Goal: Task Accomplishment & Management: Use online tool/utility

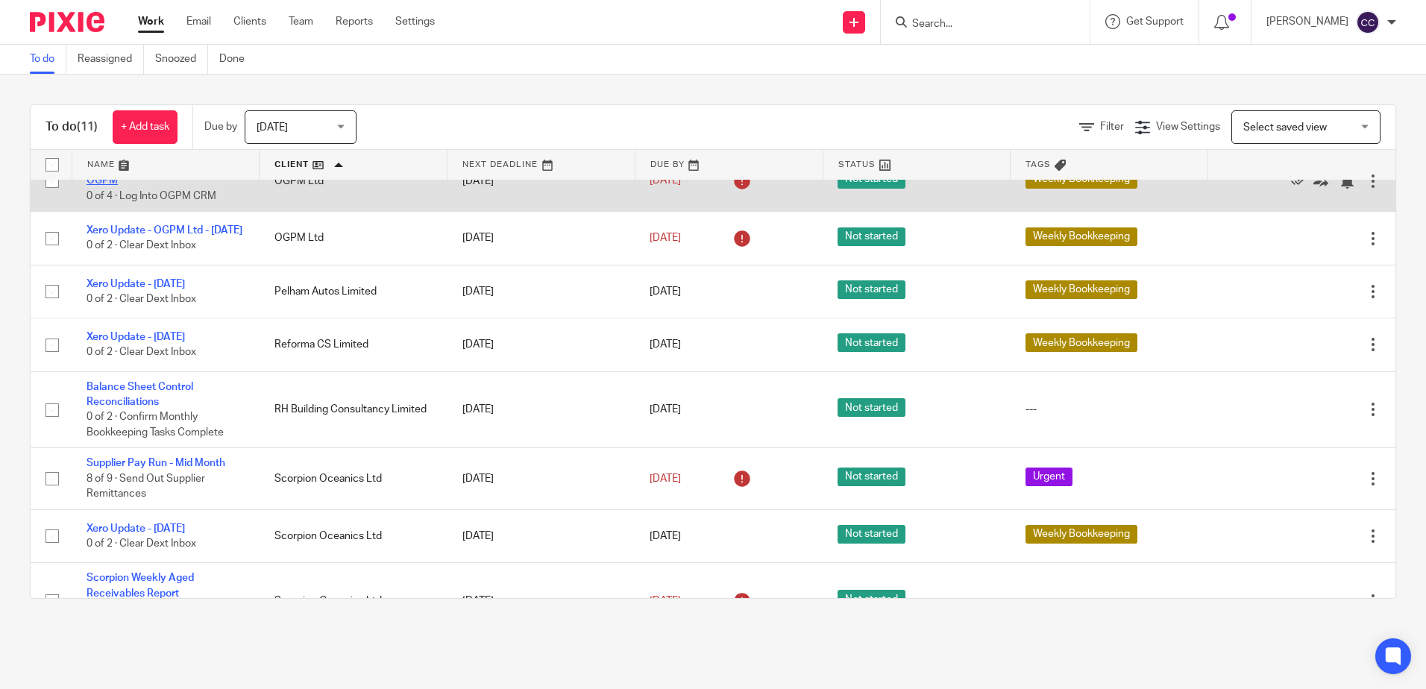
scroll to position [262, 0]
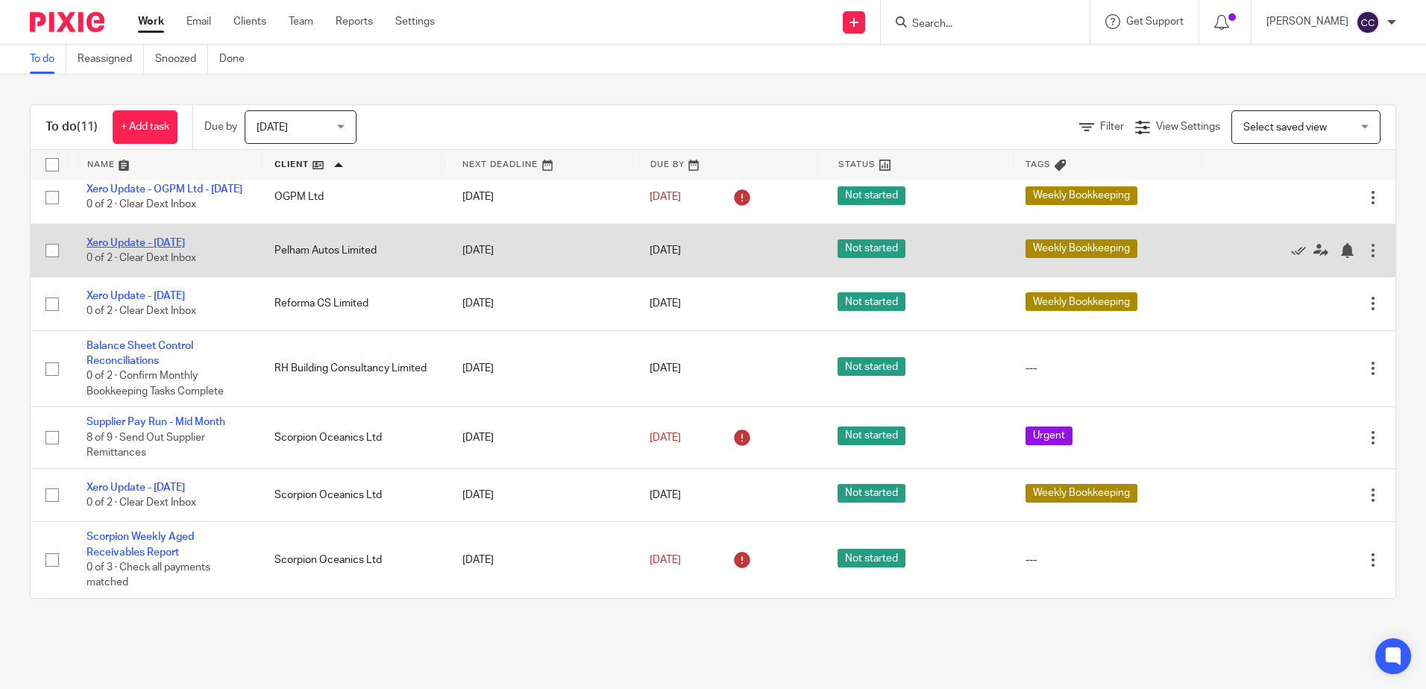
click at [185, 243] on link "Xero Update - [DATE]" at bounding box center [136, 243] width 98 height 10
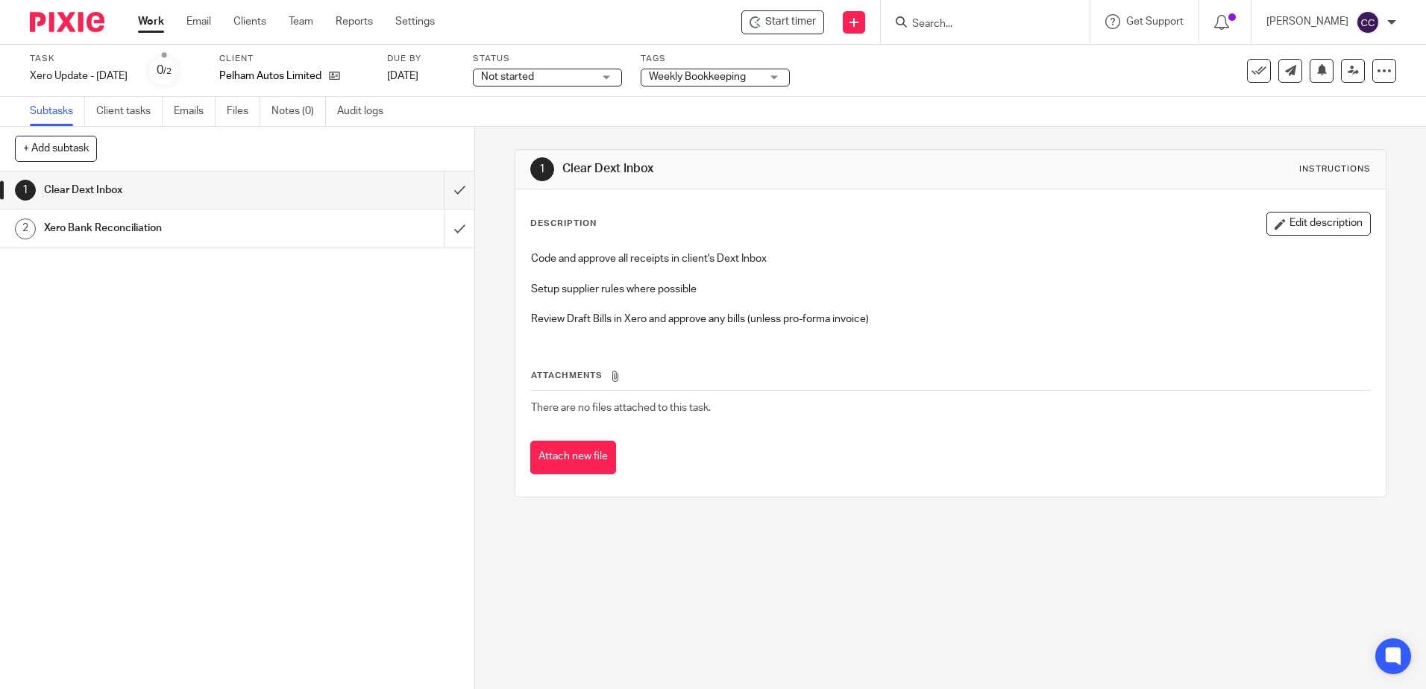
click at [812, 28] on span "Start timer" at bounding box center [790, 22] width 51 height 16
click at [800, 24] on span "Start timer" at bounding box center [790, 22] width 51 height 16
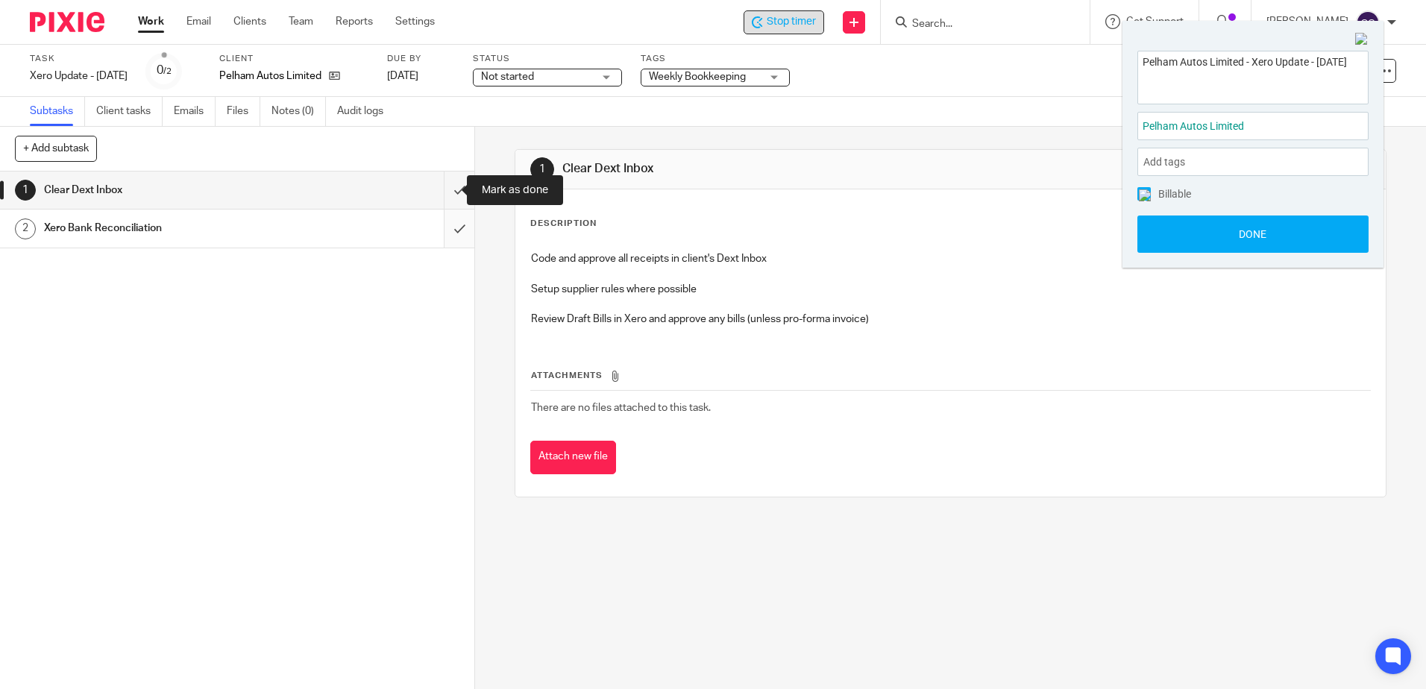
drag, startPoint x: 444, startPoint y: 184, endPoint x: 442, endPoint y: 210, distance: 25.4
click at [444, 184] on input "submit" at bounding box center [237, 190] width 474 height 37
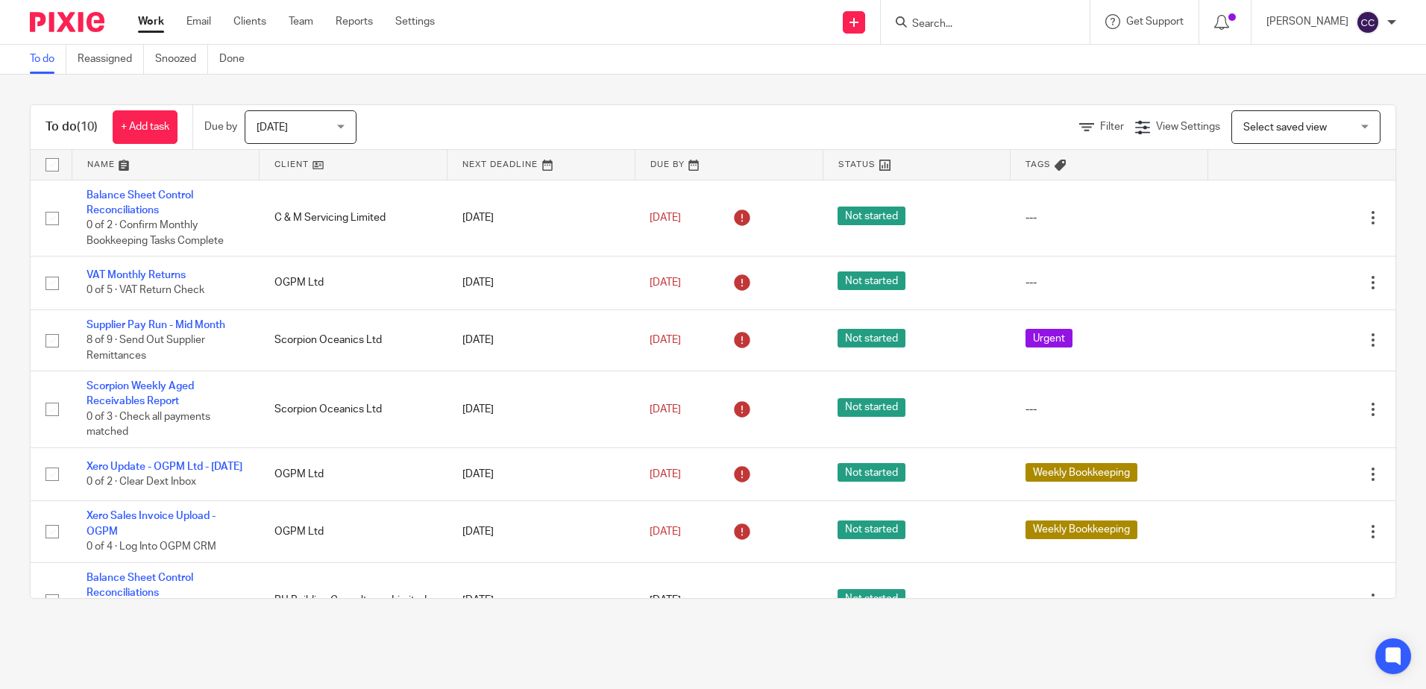
click at [277, 166] on link at bounding box center [353, 165] width 187 height 30
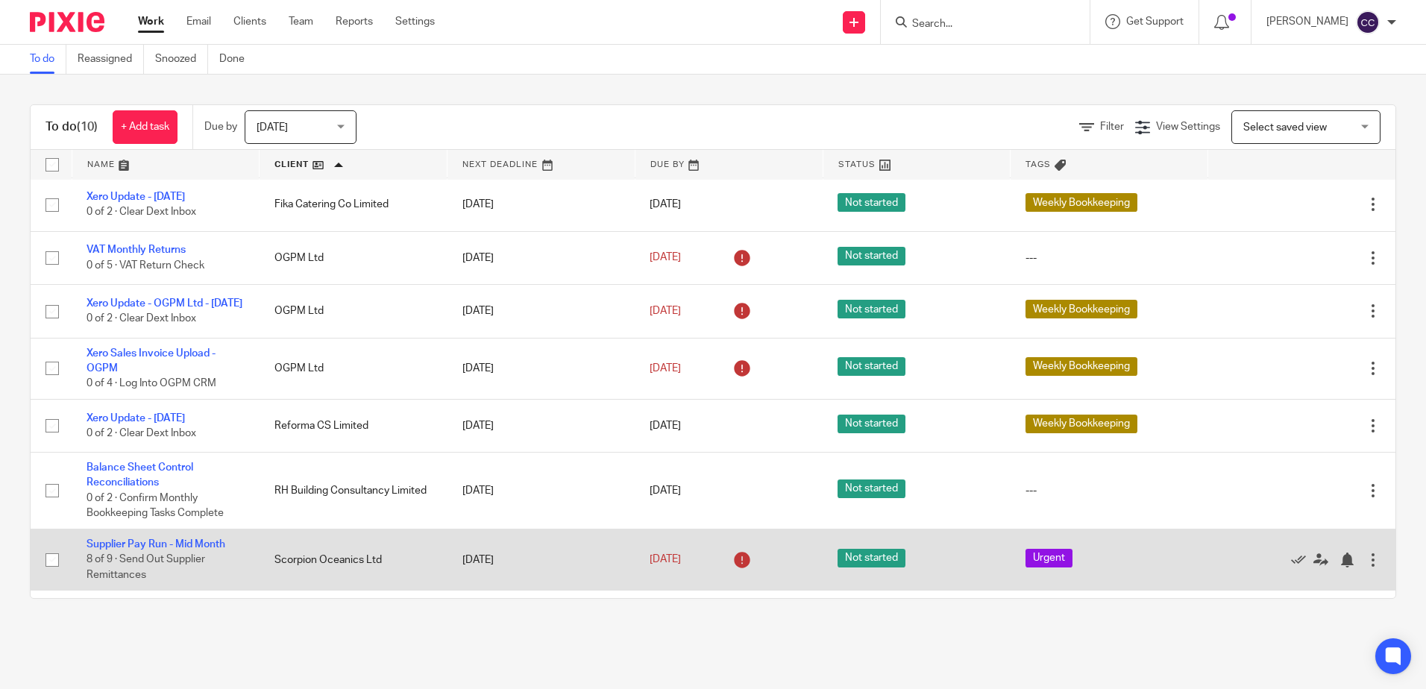
scroll to position [208, 0]
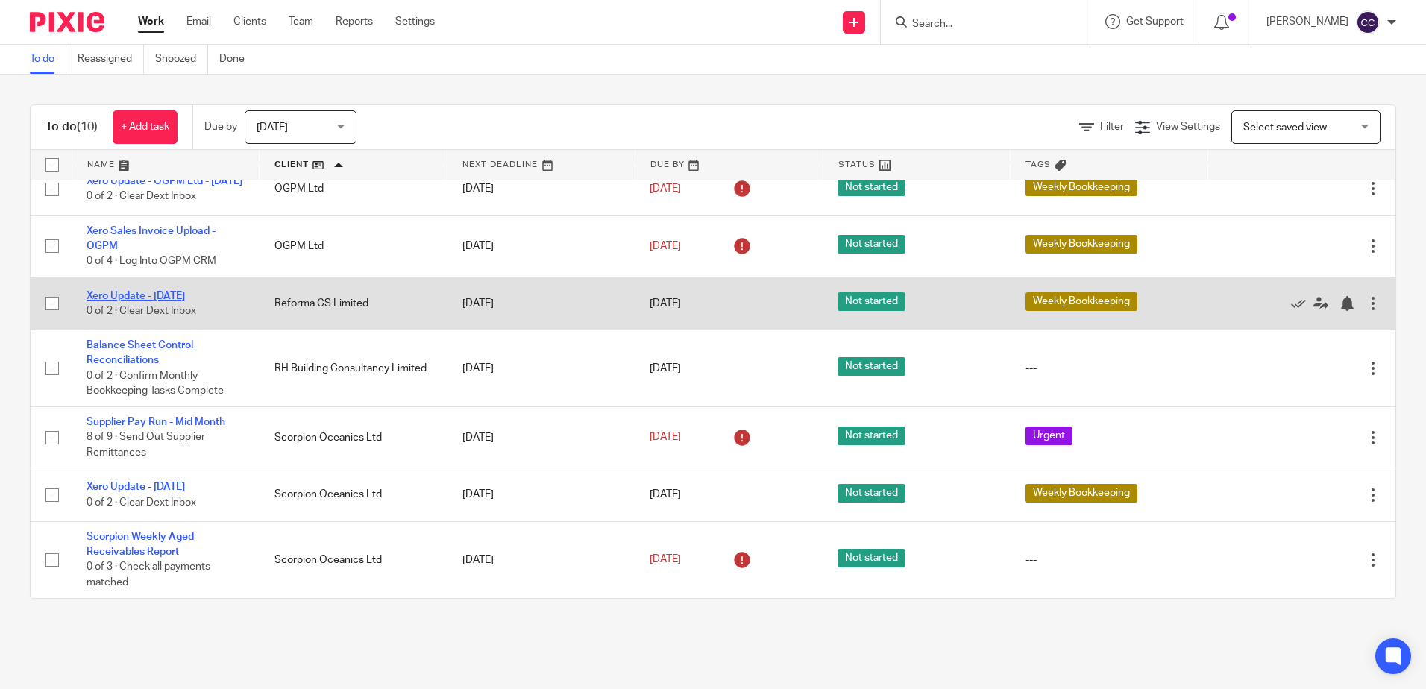
click at [171, 297] on link "Xero Update - [DATE]" at bounding box center [136, 296] width 98 height 10
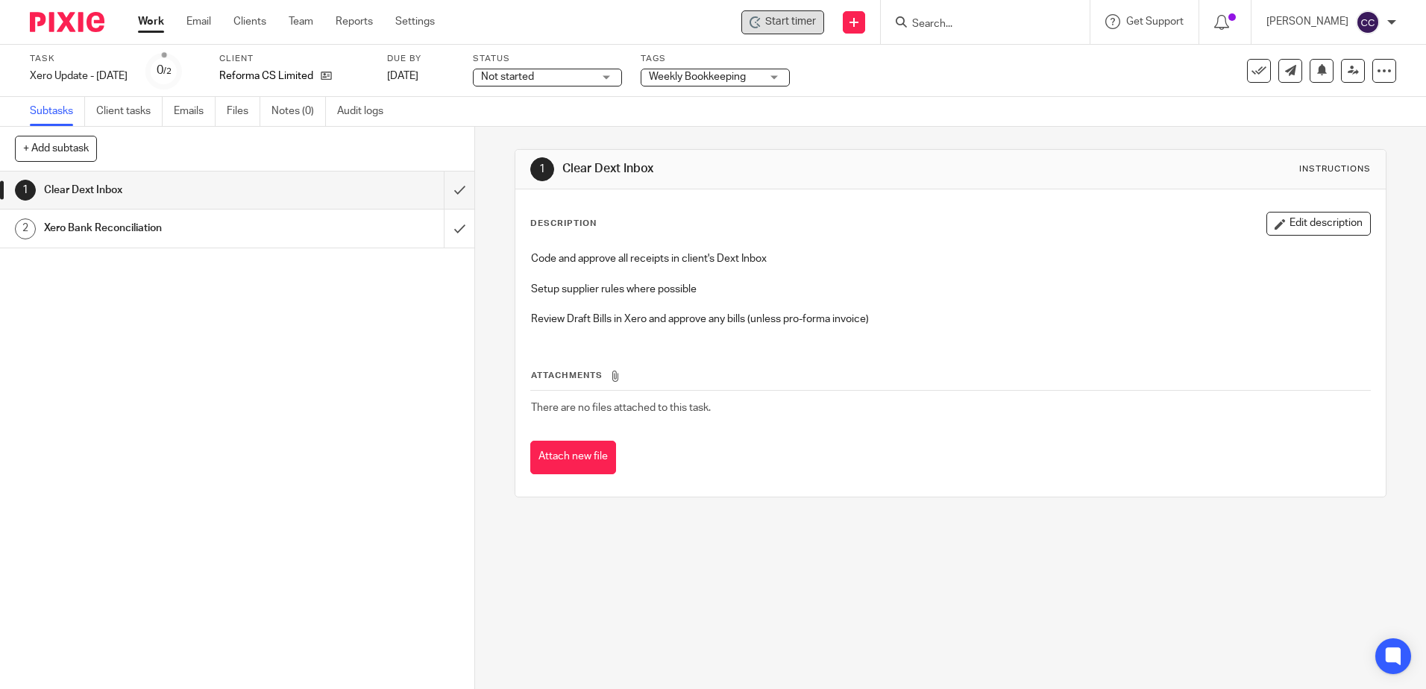
click at [816, 21] on span "Start timer" at bounding box center [790, 22] width 51 height 16
click at [797, 20] on span "Start timer" at bounding box center [790, 22] width 51 height 16
